Goal: Find specific page/section: Find specific page/section

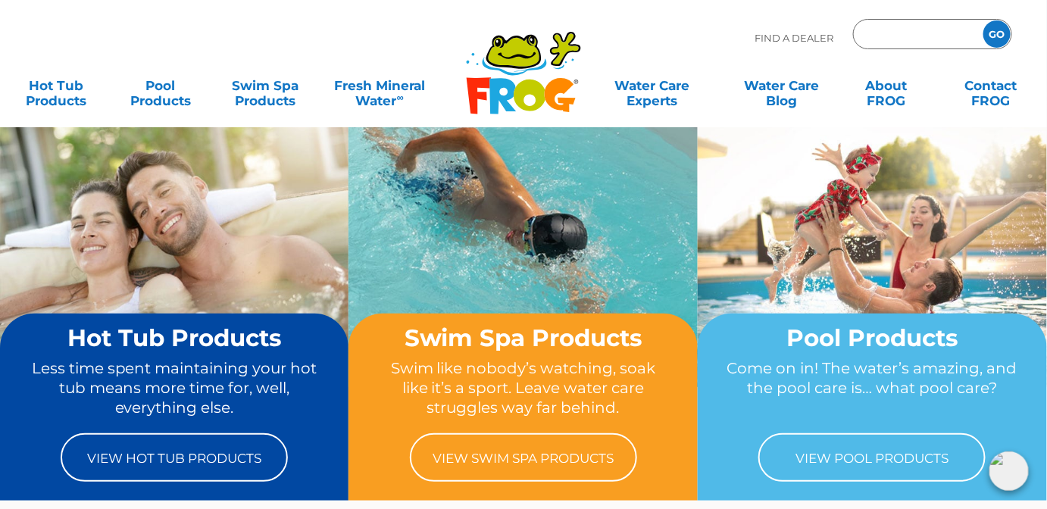
click at [878, 32] on input "Zip Code Form" at bounding box center [916, 34] width 102 height 22
type input "f"
type input "ENTER ZIP CODE"
click at [407, 38] on div "Find A Dealer ENTER ZIP CODE GO" at bounding box center [523, 44] width 1016 height 51
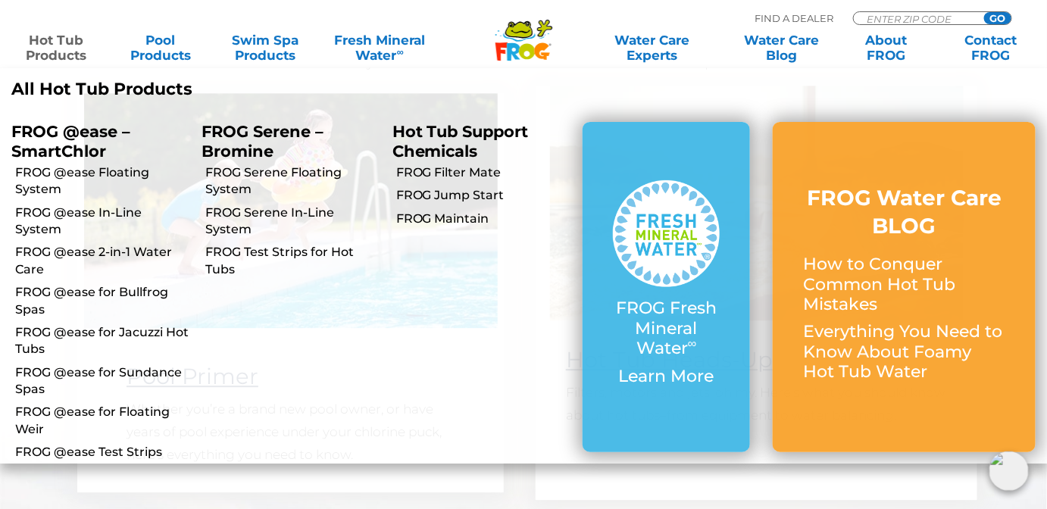
scroll to position [1256, 0]
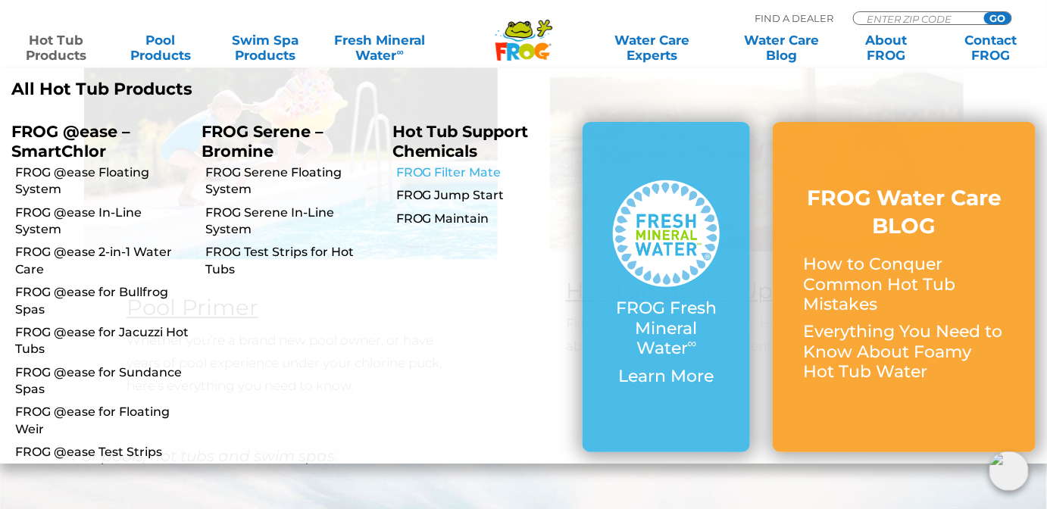
click at [488, 176] on link "FROG Filter Mate" at bounding box center [483, 172] width 175 height 17
